Goal: Task Accomplishment & Management: Manage account settings

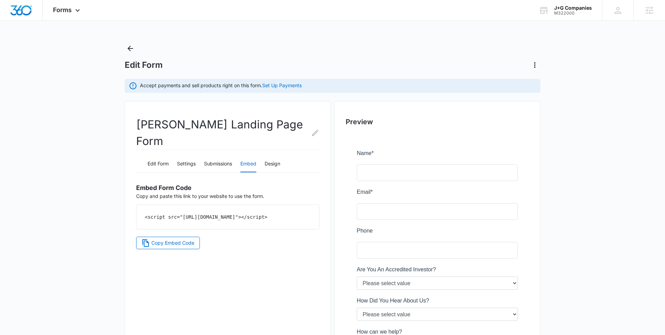
scroll to position [380, 0]
click at [556, 14] on div "M322000" at bounding box center [573, 13] width 38 height 5
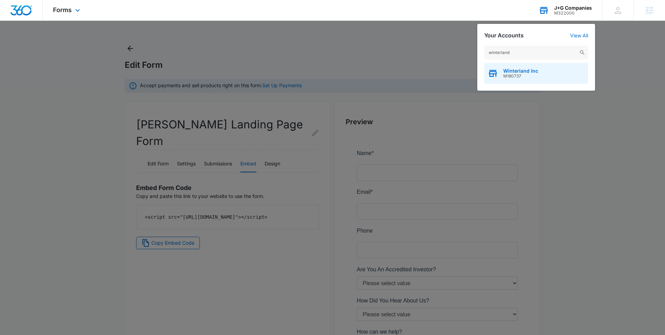
type input "winterland"
click at [532, 75] on span "M180737" at bounding box center [520, 76] width 35 height 5
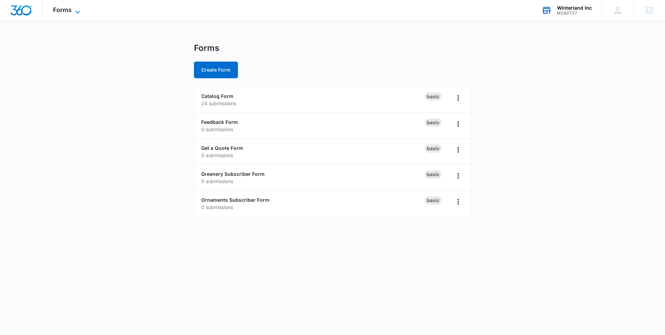
click at [66, 13] on span "Forms" at bounding box center [62, 9] width 19 height 7
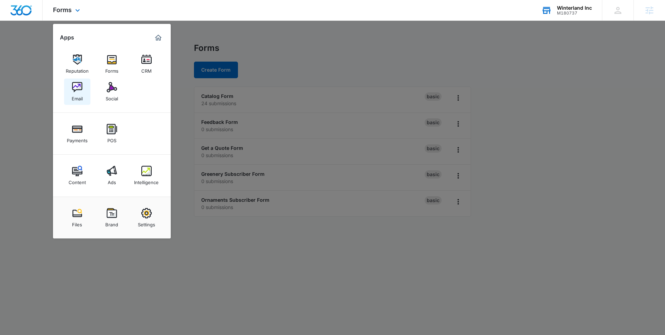
click at [75, 97] on div "Email" at bounding box center [77, 96] width 11 height 9
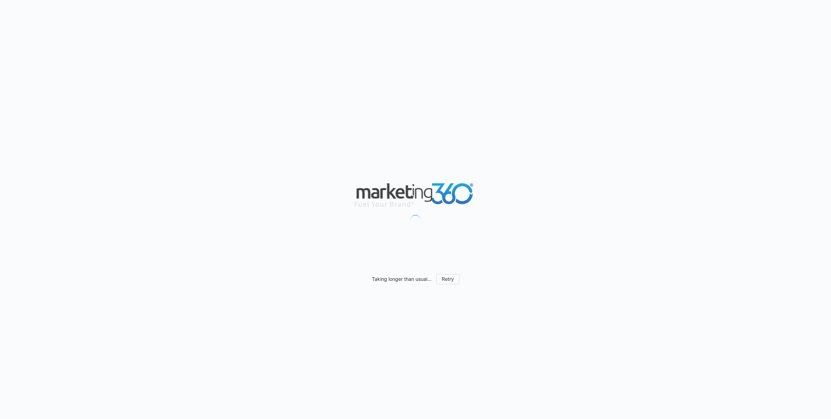
scroll to position [304, 0]
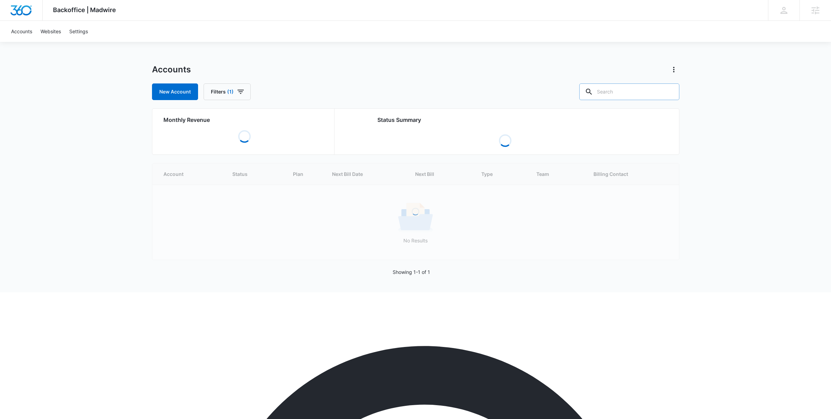
click at [632, 96] on input "text" at bounding box center [629, 91] width 100 height 17
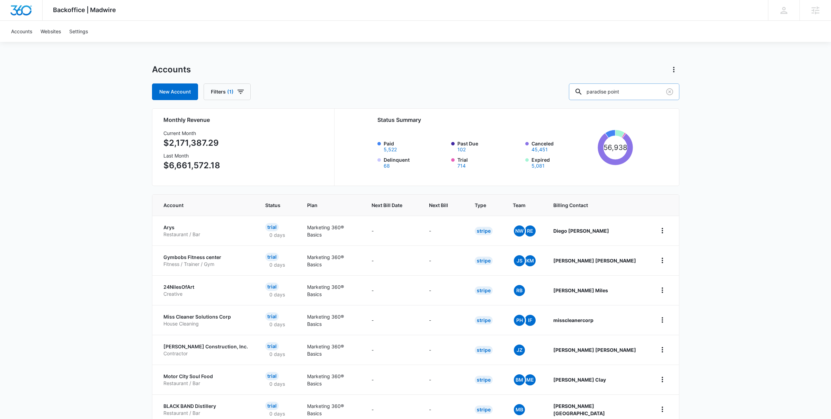
type input "paradise point"
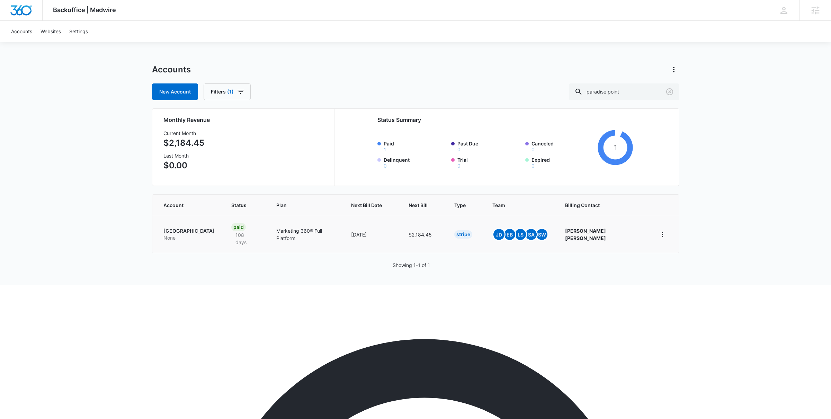
click at [200, 220] on td "Paradise Point Animal Hospital None" at bounding box center [187, 234] width 71 height 37
click at [200, 228] on p "Paradise Point Animal Hospital" at bounding box center [188, 231] width 51 height 7
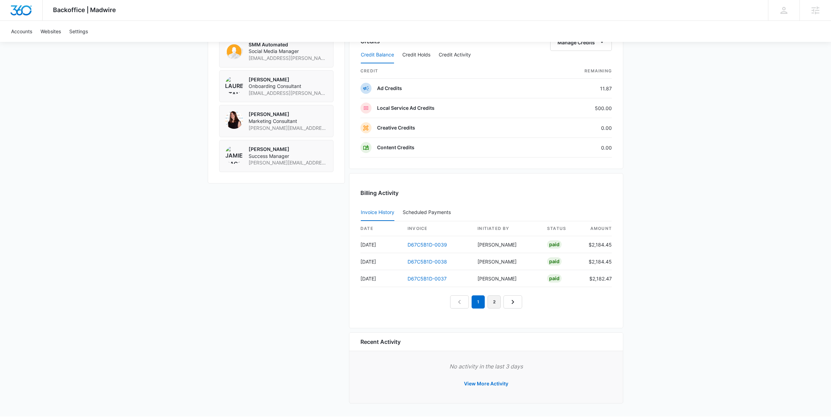
click at [498, 307] on link "2" at bounding box center [494, 301] width 13 height 13
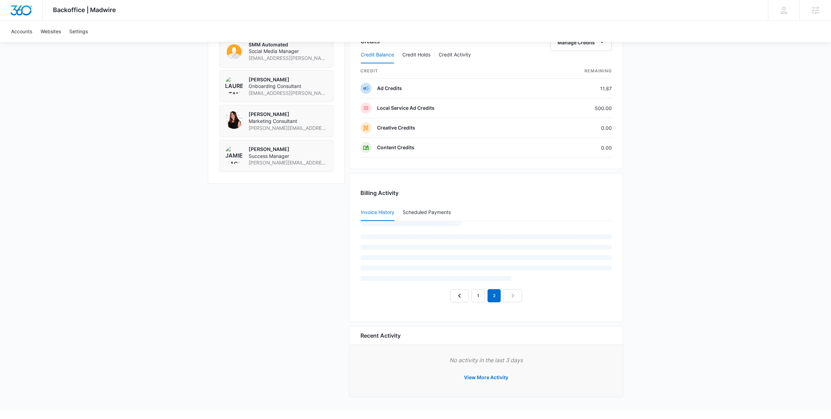
scroll to position [550, 0]
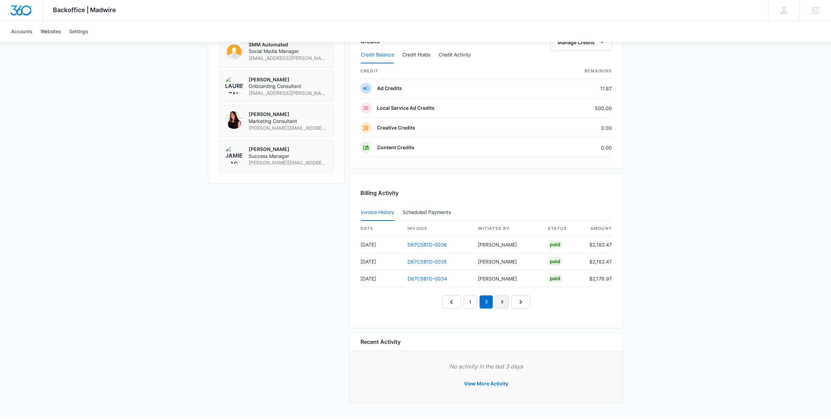
click at [502, 306] on link "3" at bounding box center [502, 301] width 13 height 13
click at [510, 306] on link "4" at bounding box center [510, 301] width 13 height 13
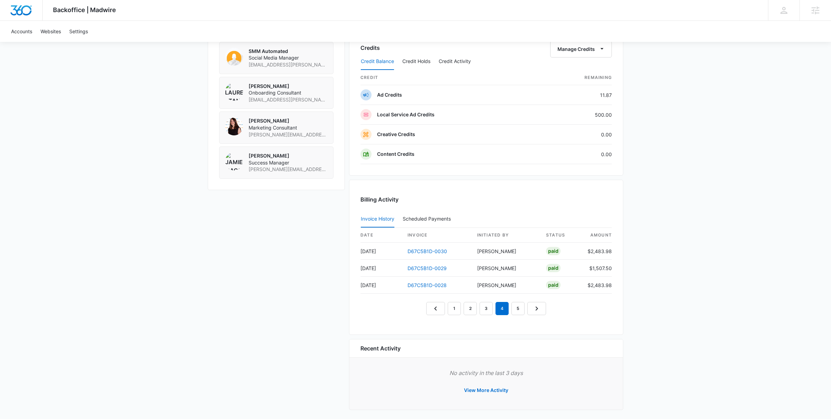
scroll to position [556, 0]
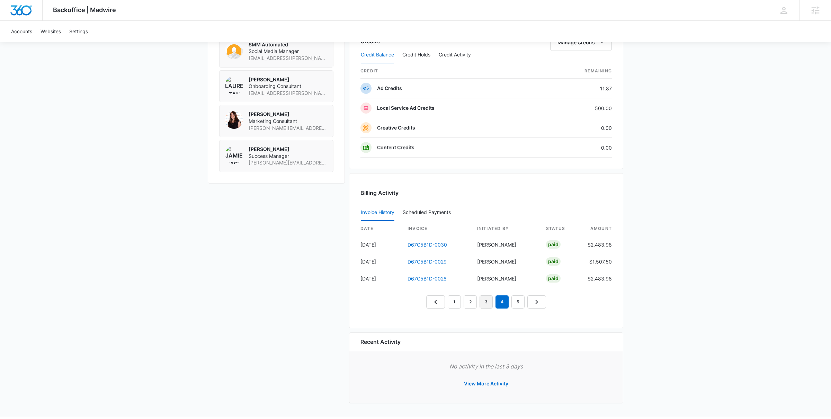
click at [489, 308] on link "3" at bounding box center [486, 301] width 13 height 13
click at [502, 305] on link "4" at bounding box center [502, 301] width 13 height 13
click at [517, 303] on link "5" at bounding box center [517, 301] width 13 height 13
click at [524, 304] on link "6" at bounding box center [525, 301] width 13 height 13
click at [504, 307] on link "5" at bounding box center [502, 301] width 13 height 13
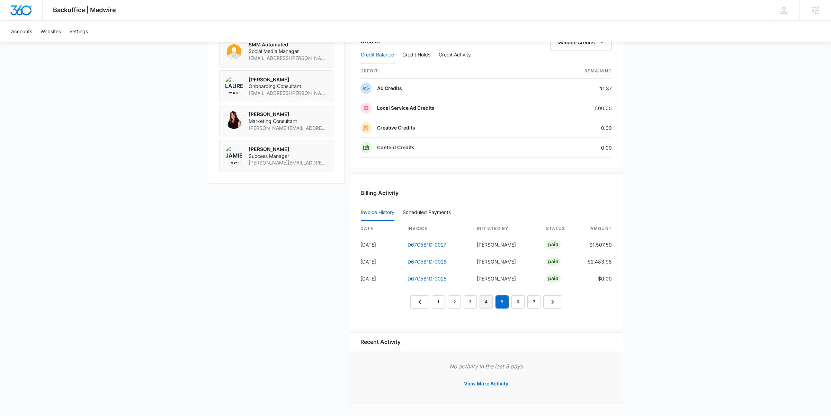
click at [490, 307] on link "4" at bounding box center [486, 301] width 13 height 13
click at [469, 307] on link "3" at bounding box center [470, 301] width 13 height 13
click at [459, 306] on link "2" at bounding box center [454, 301] width 13 height 13
click at [470, 304] on link "3" at bounding box center [470, 301] width 13 height 13
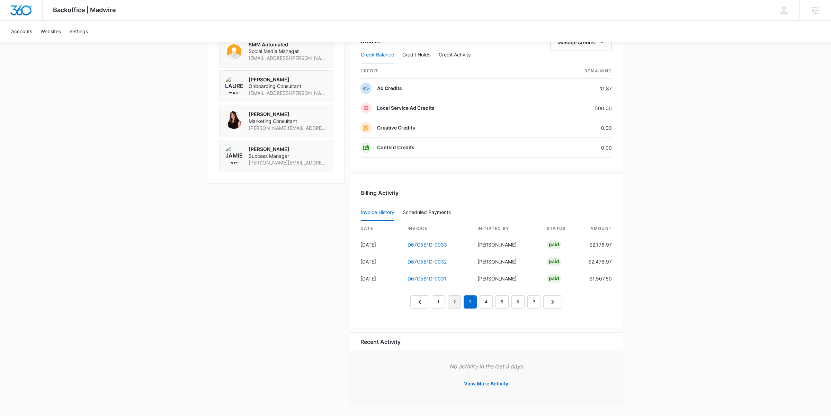
click at [453, 305] on link "2" at bounding box center [454, 301] width 13 height 13
click at [434, 306] on link "1" at bounding box center [438, 301] width 13 height 13
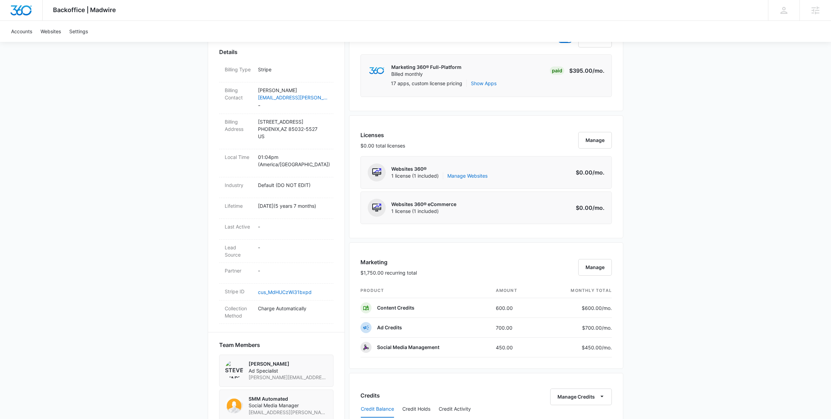
scroll to position [0, 0]
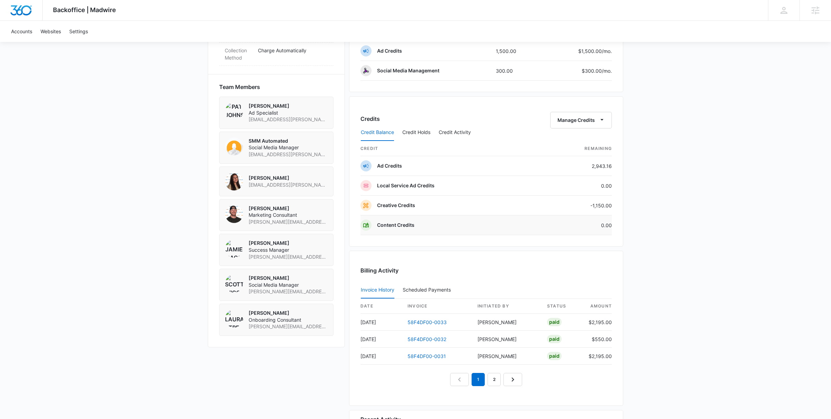
scroll to position [460, 0]
click at [584, 125] on div "Credit Balance Credit Holds Credit Activity" at bounding box center [485, 131] width 251 height 17
click at [585, 122] on button "Manage Credits" at bounding box center [581, 119] width 62 height 17
click at [580, 145] on button "Transfer Credits" at bounding box center [581, 143] width 61 height 10
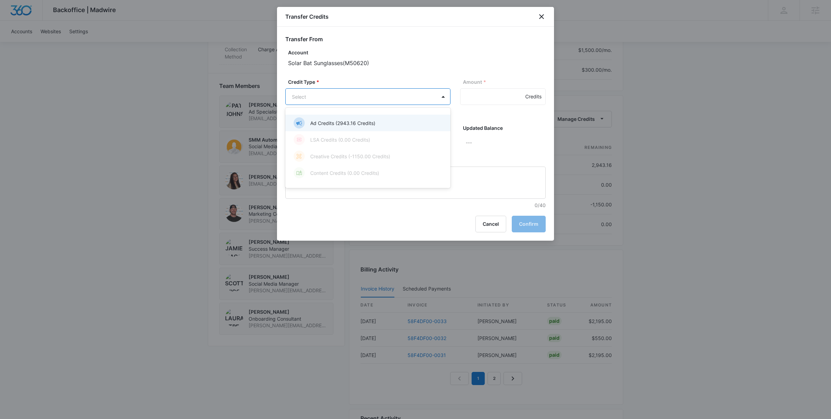
click at [314, 91] on body "Backoffice | Madwire Apps Settings [PERSON_NAME] [PERSON_NAME][EMAIL_ADDRESS][P…" at bounding box center [415, 16] width 831 height 953
click at [332, 119] on div "Ad Credits (2943.16 Credits)" at bounding box center [367, 122] width 147 height 11
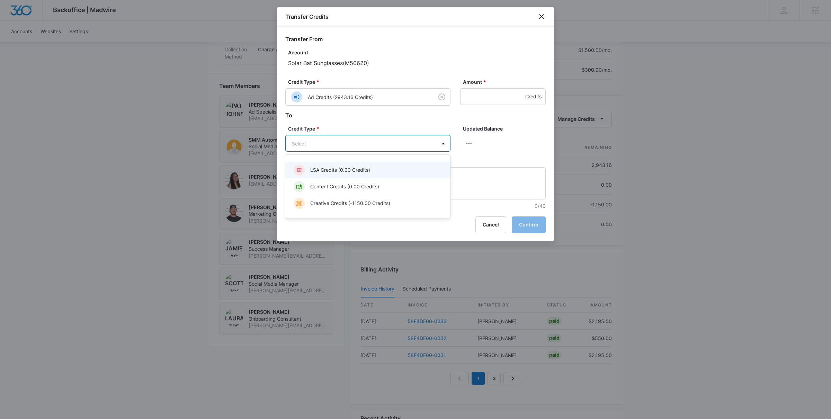
click at [344, 141] on body "Backoffice | Madwire Apps Settings [PERSON_NAME] [PERSON_NAME][EMAIL_ADDRESS][P…" at bounding box center [415, 16] width 831 height 953
click at [348, 203] on p "Creative Credits (-1150.00 Credits)" at bounding box center [350, 202] width 80 height 7
click at [484, 93] on input "Amount *" at bounding box center [503, 96] width 86 height 17
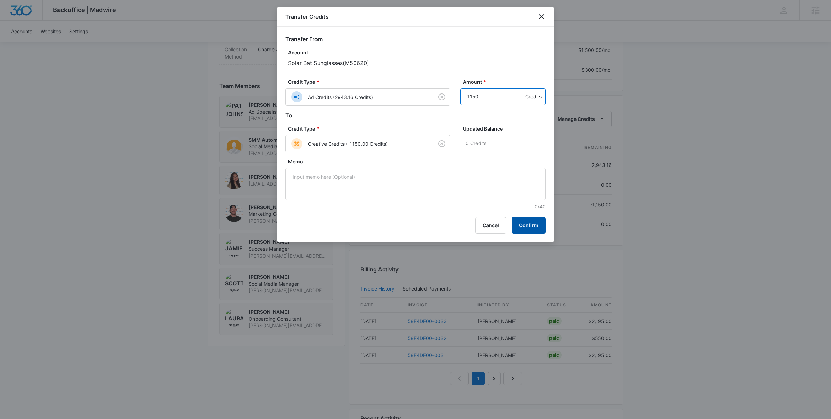
type input "1150"
click at [522, 223] on button "Confirm" at bounding box center [529, 225] width 34 height 17
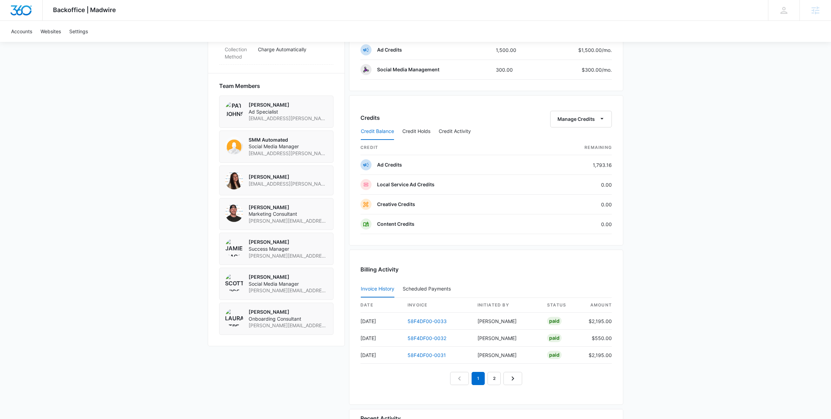
scroll to position [0, 0]
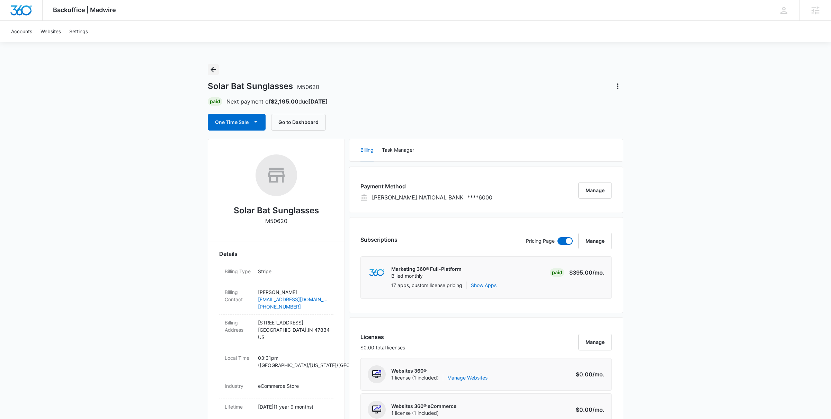
click at [214, 68] on icon "Back" at bounding box center [213, 69] width 8 height 8
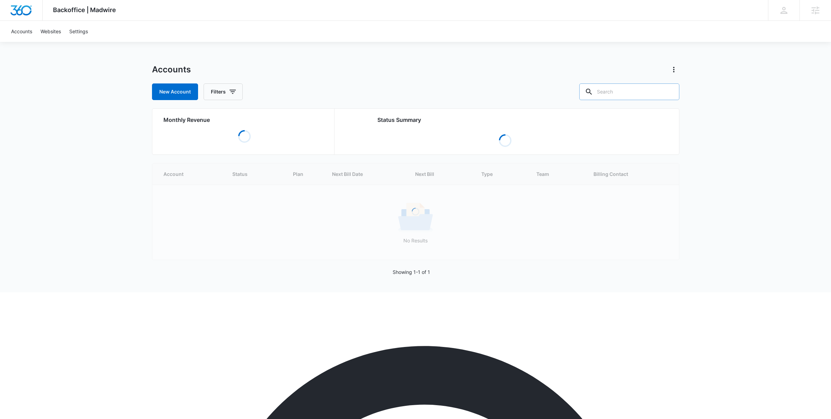
click at [623, 90] on input "text" at bounding box center [629, 91] width 100 height 17
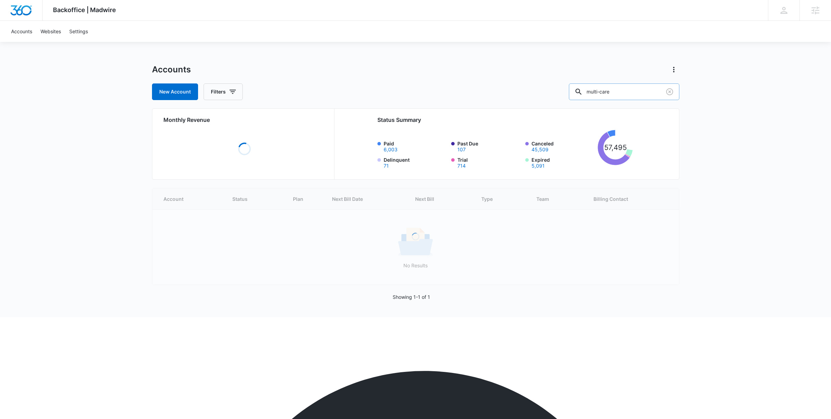
type input "multi-care"
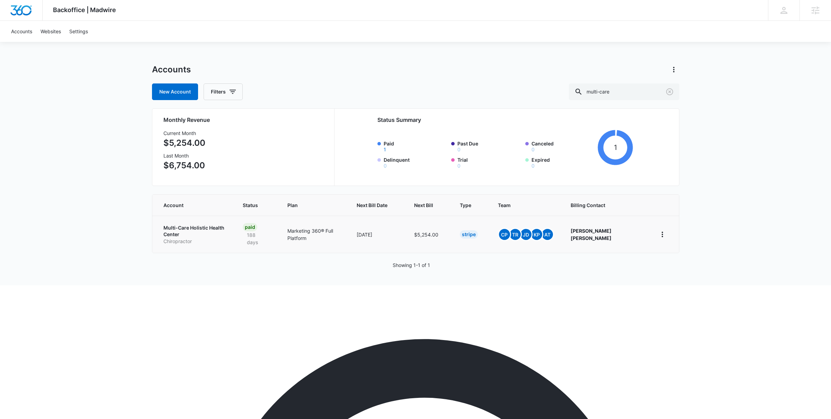
click at [221, 227] on p "Multi-Care Holistic Health Center" at bounding box center [194, 231] width 63 height 14
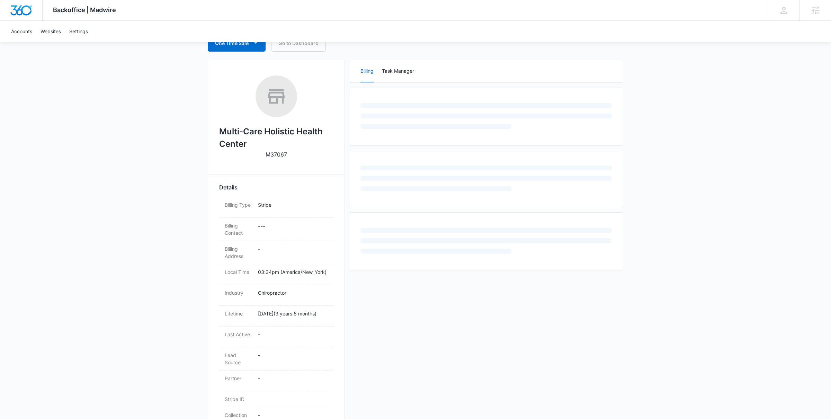
scroll to position [82, 0]
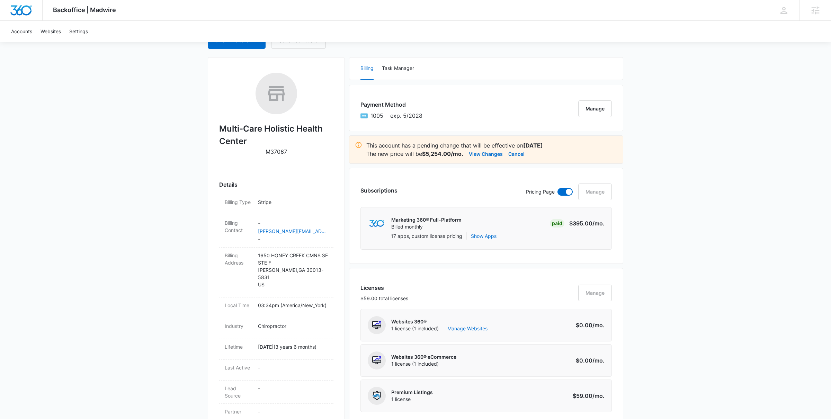
click at [239, 130] on h2 "Multi-Care Holistic Health Center" at bounding box center [276, 135] width 114 height 25
type textarea "-"
click at [239, 130] on h2 "Multi-Care Holistic Health Center" at bounding box center [276, 135] width 114 height 25
copy h2 "Multi-Care Holistic Health Center"
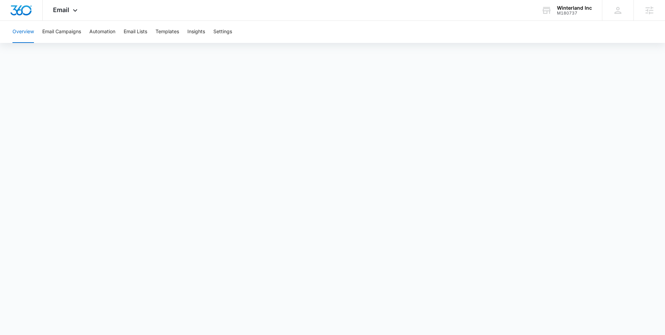
scroll to position [380, 0]
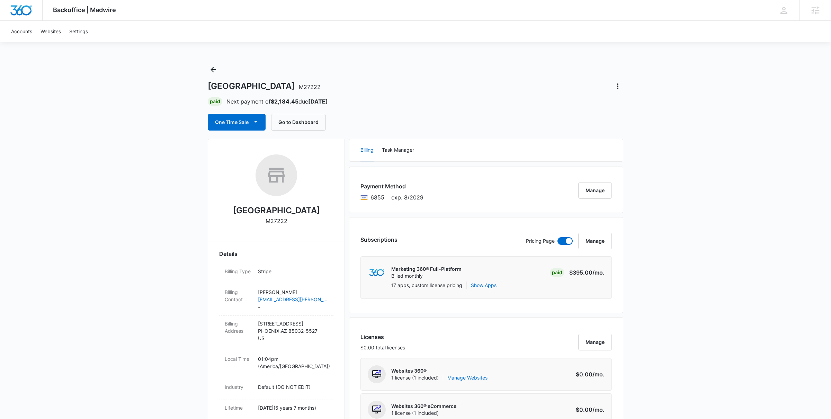
scroll to position [295, 0]
